Goal: Task Accomplishment & Management: Manage account settings

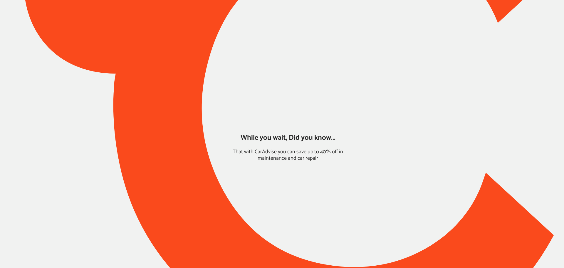
type input "*****"
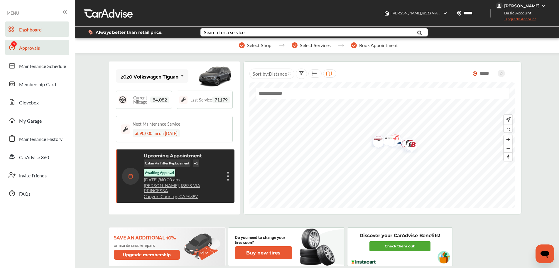
click at [35, 49] on span "Approvals" at bounding box center [29, 48] width 21 height 8
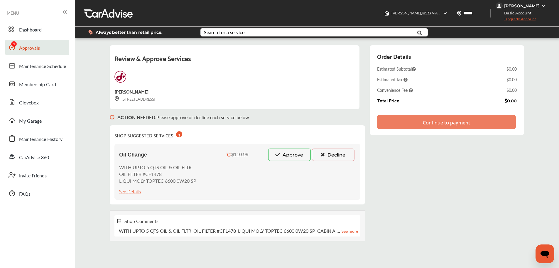
click at [292, 150] on button "Approve" at bounding box center [289, 154] width 43 height 12
